Goal: Task Accomplishment & Management: Complete application form

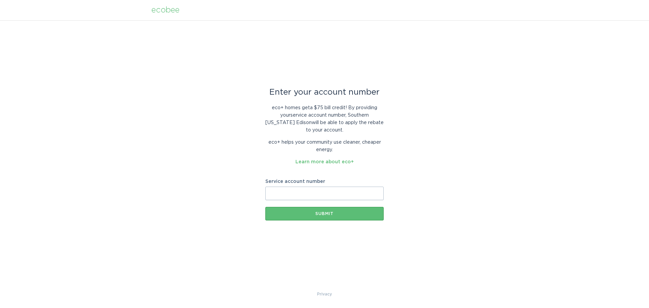
click at [300, 194] on input "Service account number" at bounding box center [324, 194] width 118 height 14
type input "8000561961"
click at [317, 214] on div "Submit" at bounding box center [325, 214] width 112 height 4
